Goal: Navigation & Orientation: Find specific page/section

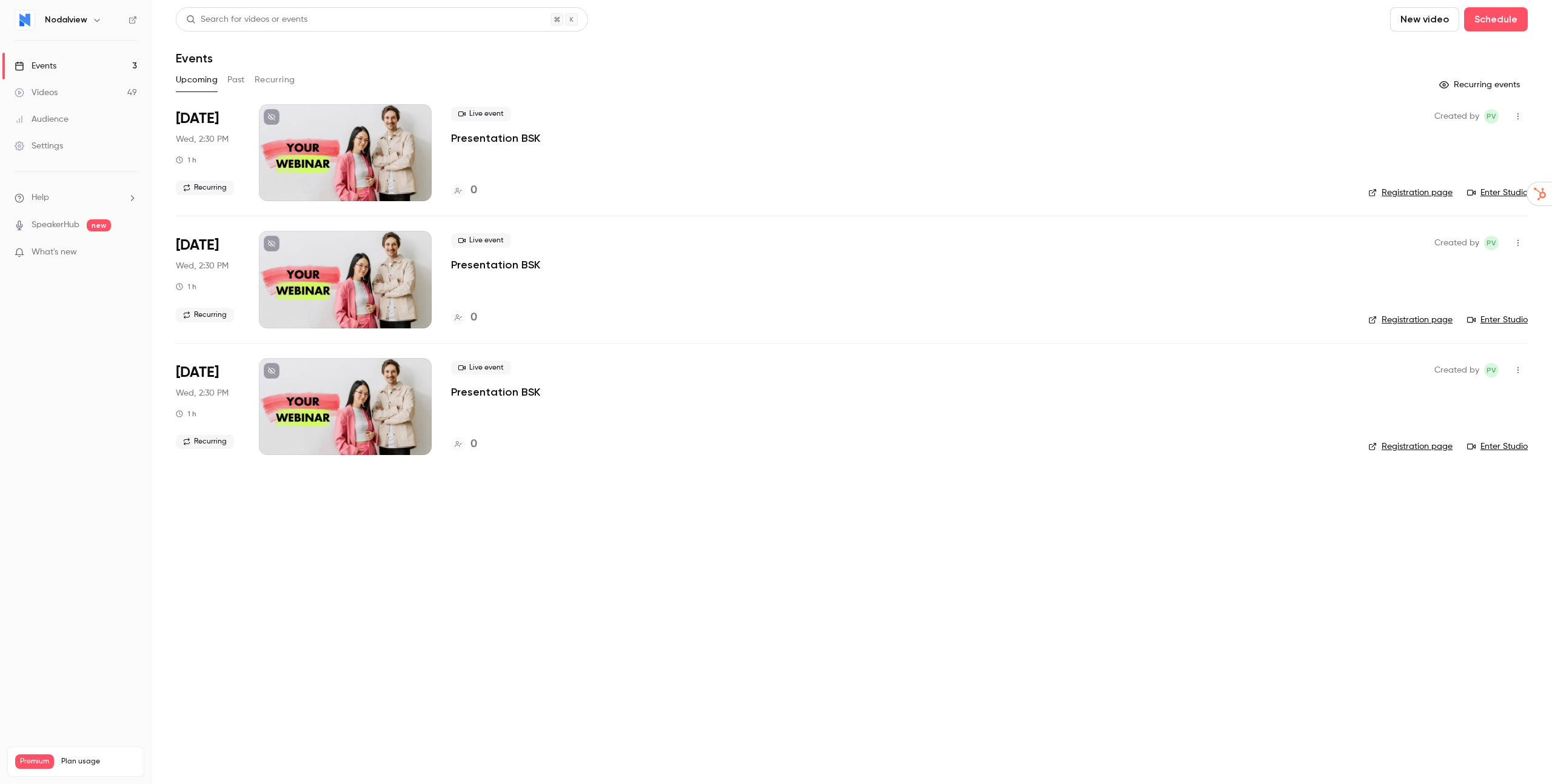
click at [62, 93] on link "Videos 49" at bounding box center [76, 92] width 152 height 27
